Goal: Find specific page/section: Find specific page/section

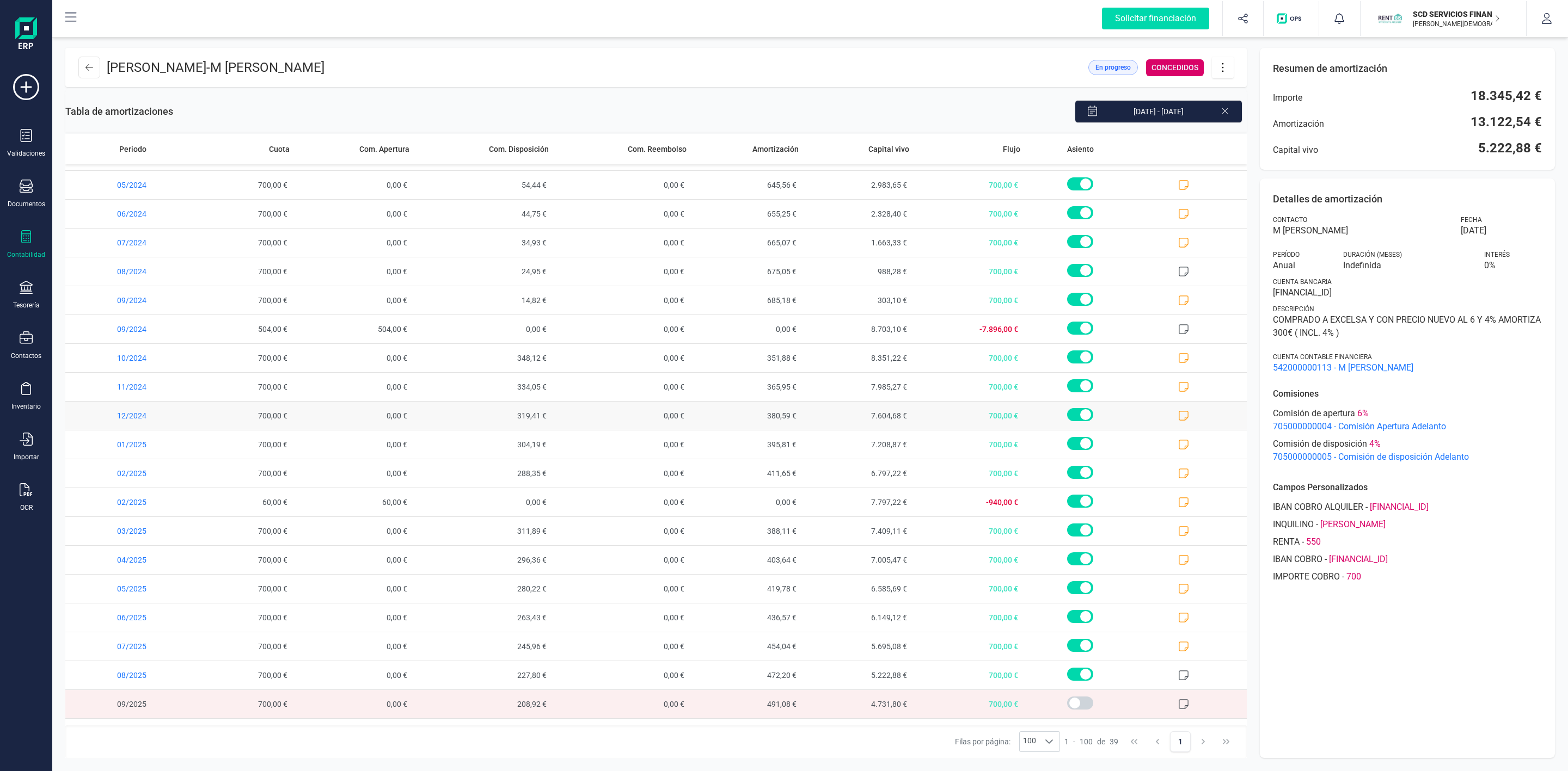
scroll to position [573, 0]
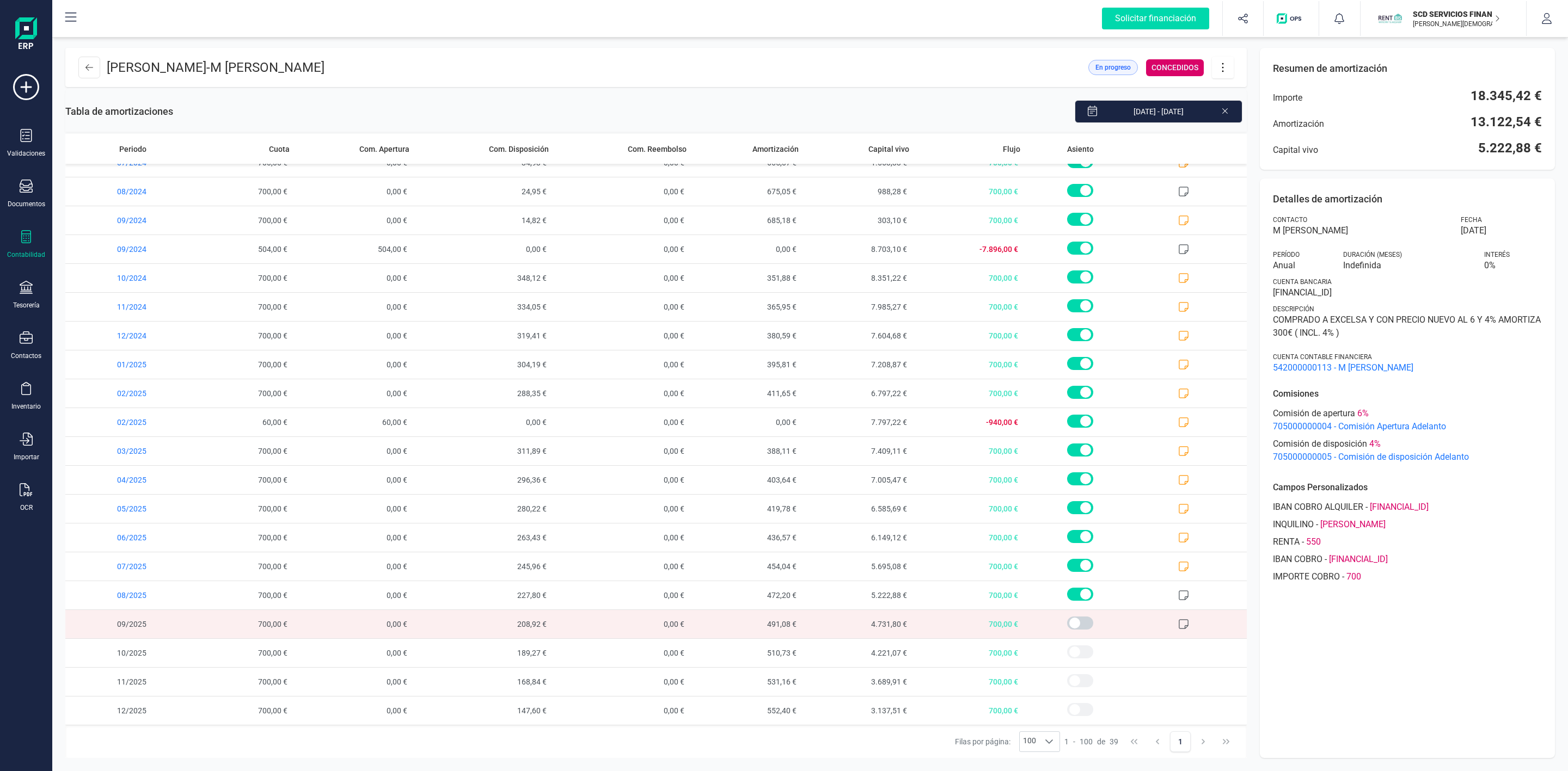
drag, startPoint x: 905, startPoint y: 430, endPoint x: 1401, endPoint y: 646, distance: 541.0
click at [1401, 646] on div "Detalles de amortización Contacto M [PERSON_NAME] [DATE] Período Anual Duración…" at bounding box center [1407, 468] width 295 height 580
click at [79, 62] on button at bounding box center [89, 68] width 22 height 22
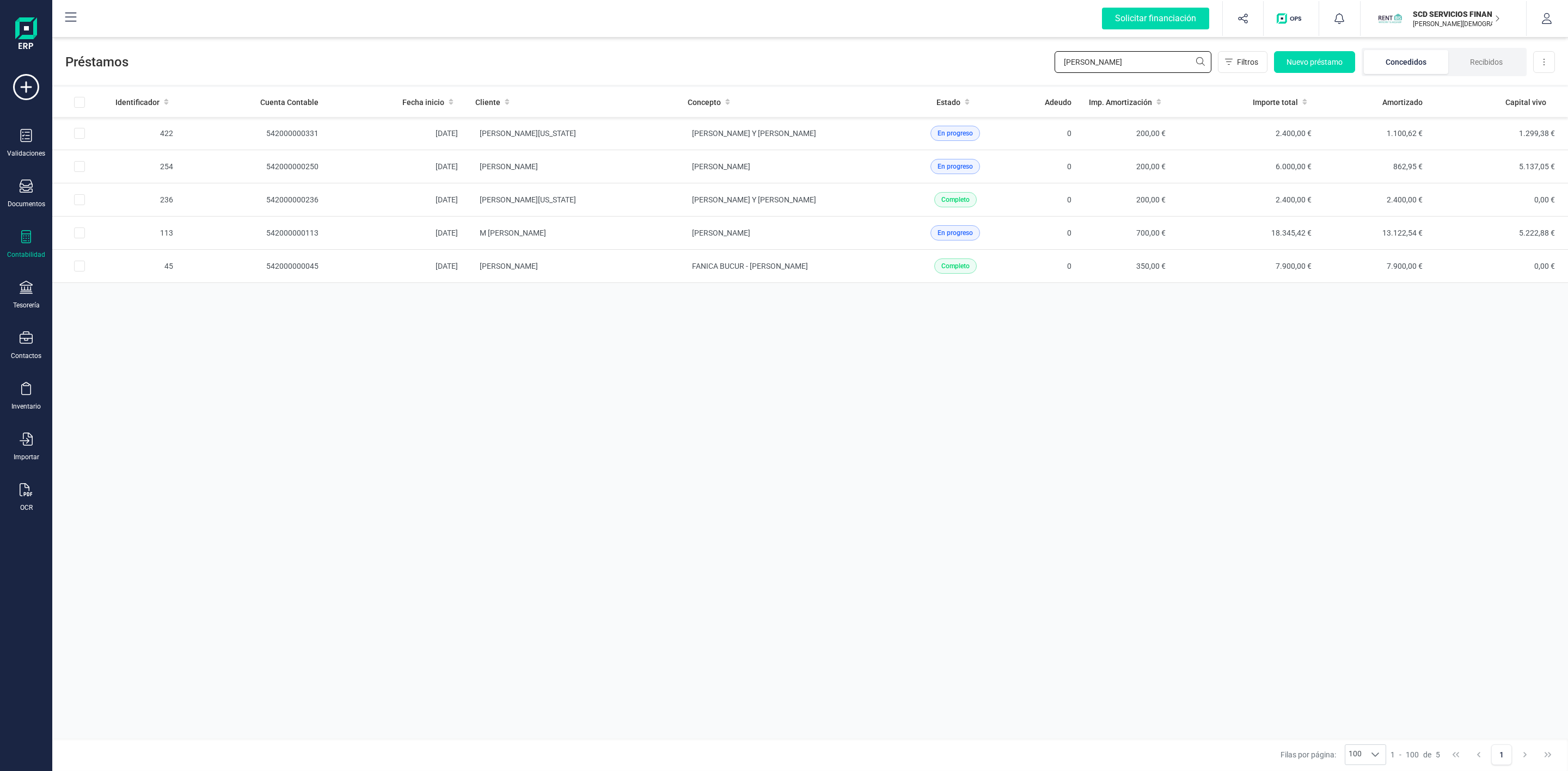
drag, startPoint x: 1102, startPoint y: 60, endPoint x: 978, endPoint y: 53, distance: 124.2
click at [984, 63] on div "Préstamos [PERSON_NAME] Nuevo préstamo Concedidos Recibidos Descargar Excel" at bounding box center [810, 60] width 1516 height 50
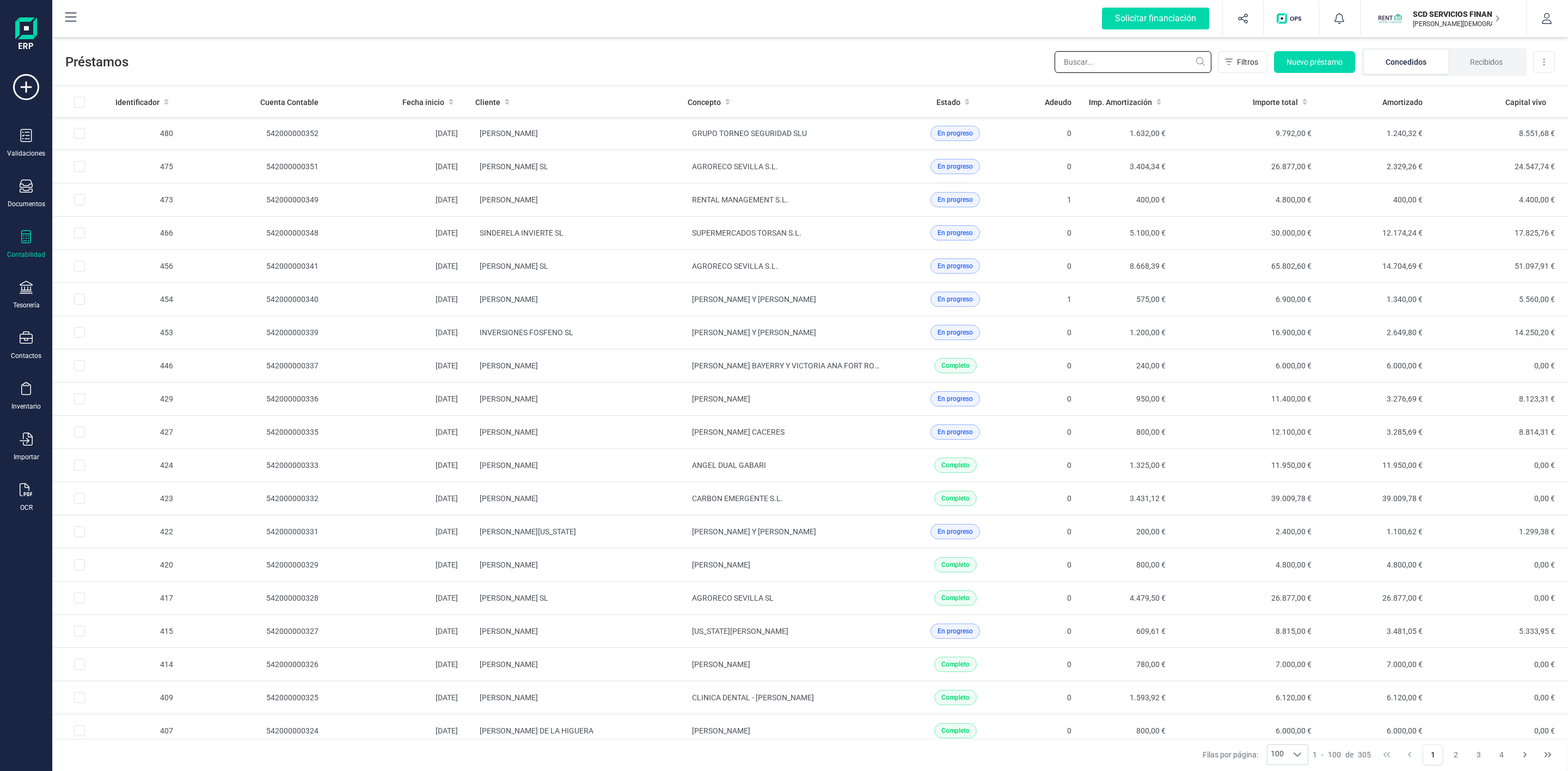
click at [1091, 64] on input "text" at bounding box center [1133, 62] width 157 height 22
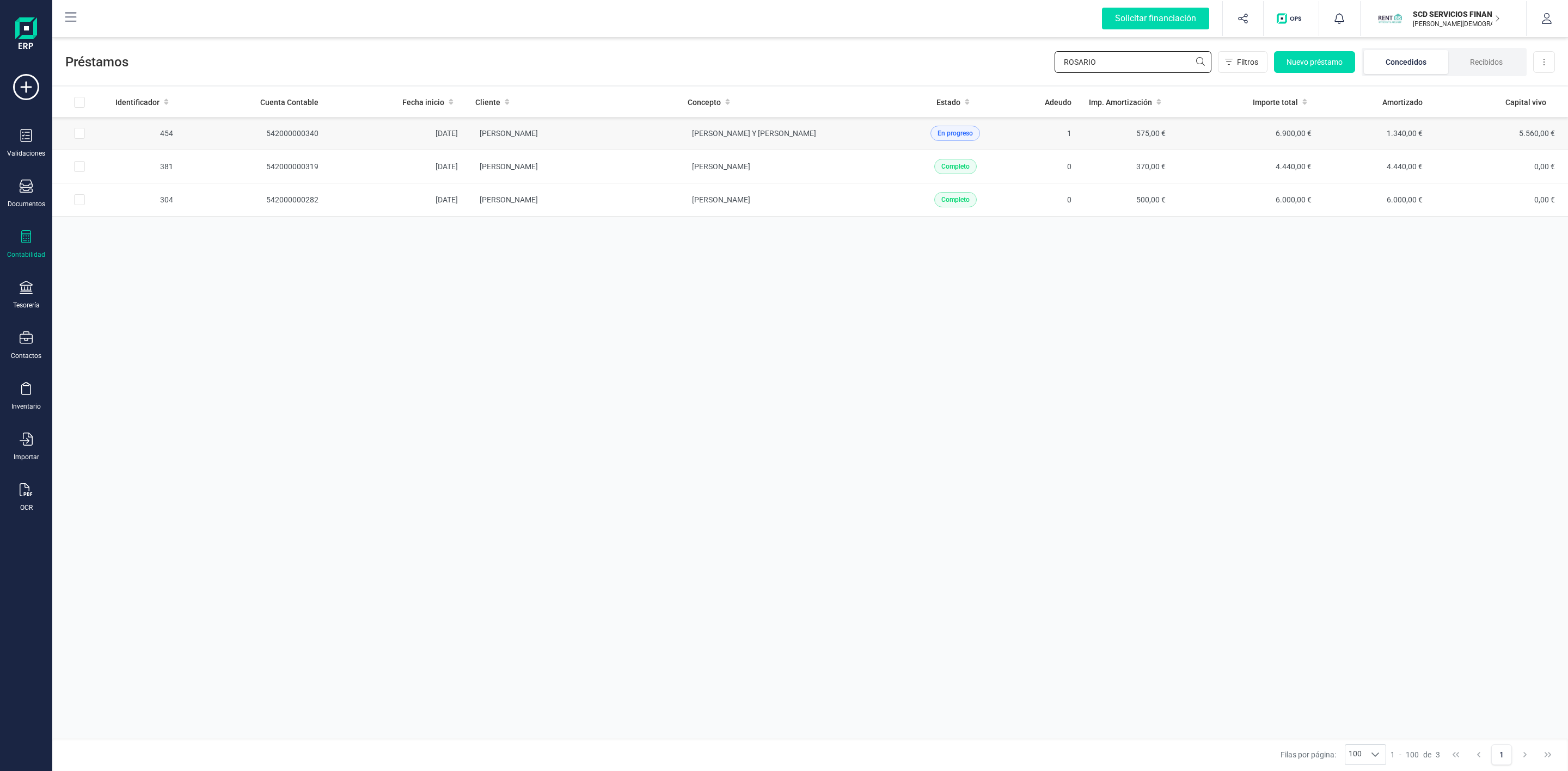
type input "ROSARIO"
click at [635, 139] on td "[PERSON_NAME]" at bounding box center [573, 133] width 212 height 33
